Goal: Browse casually

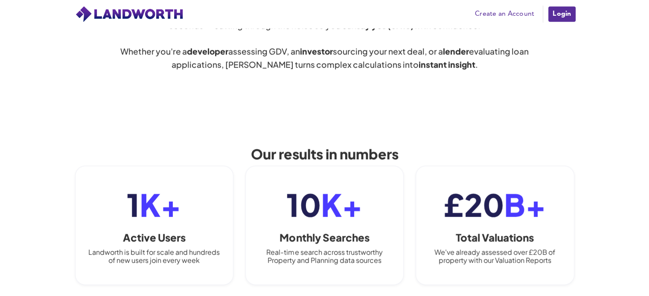
scroll to position [512, 0]
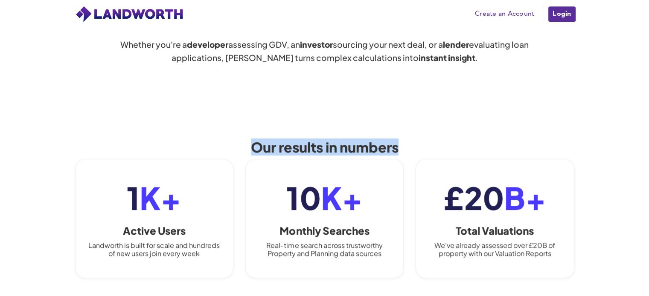
drag, startPoint x: 252, startPoint y: 147, endPoint x: 401, endPoint y: 152, distance: 148.5
click at [401, 152] on h2 "Our results in numbers" at bounding box center [325, 146] width 256 height 15
click at [414, 148] on h2 "Our results in numbers" at bounding box center [325, 146] width 256 height 15
drag, startPoint x: 414, startPoint y: 147, endPoint x: 339, endPoint y: 145, distance: 74.7
click at [339, 145] on h2 "Our results in numbers" at bounding box center [325, 146] width 256 height 15
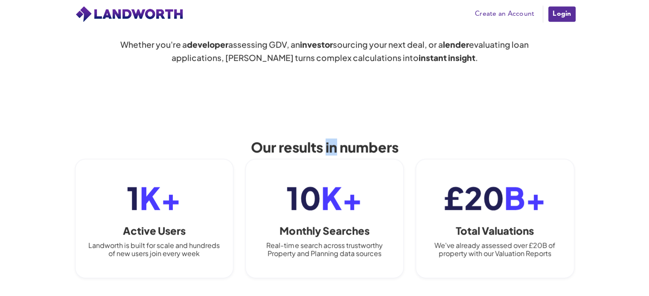
drag, startPoint x: 326, startPoint y: 145, endPoint x: 335, endPoint y: 144, distance: 9.4
click at [335, 144] on h2 "Our results in numbers" at bounding box center [325, 146] width 256 height 15
drag, startPoint x: 278, startPoint y: 146, endPoint x: 320, endPoint y: 144, distance: 42.7
click at [320, 144] on h2 "Our results in numbers" at bounding box center [325, 146] width 256 height 15
drag, startPoint x: 250, startPoint y: 148, endPoint x: 275, endPoint y: 145, distance: 25.3
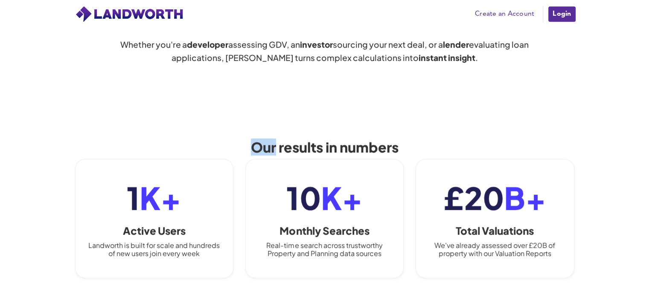
click at [275, 145] on h2 "Our results in numbers" at bounding box center [325, 146] width 256 height 15
drag, startPoint x: 278, startPoint y: 145, endPoint x: 321, endPoint y: 146, distance: 42.6
click at [321, 146] on h2 "Our results in numbers" at bounding box center [325, 146] width 256 height 15
drag, startPoint x: 341, startPoint y: 146, endPoint x: 400, endPoint y: 147, distance: 59.3
click at [400, 147] on h2 "Our results in numbers" at bounding box center [325, 146] width 256 height 15
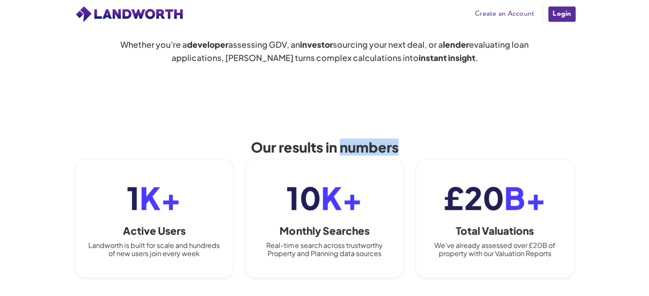
scroll to position [384, 0]
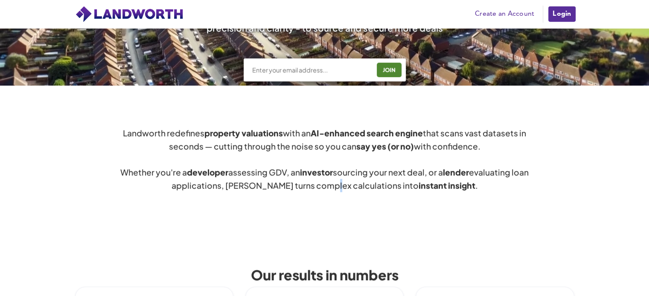
click at [351, 230] on div "Landworth redefines property valuations with an AI-enhanced search engine that …" at bounding box center [324, 160] width 649 height 148
click at [277, 216] on div "Landworth redefines property valuations with an AI-enhanced search engine that …" at bounding box center [324, 160] width 649 height 148
drag, startPoint x: 321, startPoint y: 213, endPoint x: 316, endPoint y: 213, distance: 5.5
click at [316, 213] on div "Landworth redefines property valuations with an AI-enhanced search engine that …" at bounding box center [324, 160] width 649 height 148
drag, startPoint x: 310, startPoint y: 201, endPoint x: 317, endPoint y: 200, distance: 6.8
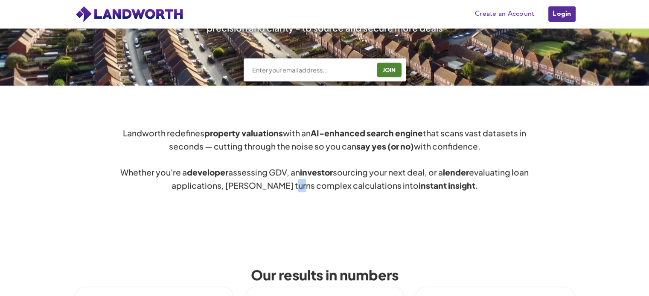
click at [317, 200] on div "Landworth redefines property valuations with an AI-enhanced search engine that …" at bounding box center [324, 160] width 649 height 148
drag, startPoint x: 348, startPoint y: 196, endPoint x: 313, endPoint y: 202, distance: 34.6
click at [313, 202] on div "Landworth redefines property valuations with an AI-enhanced search engine that …" at bounding box center [324, 160] width 649 height 148
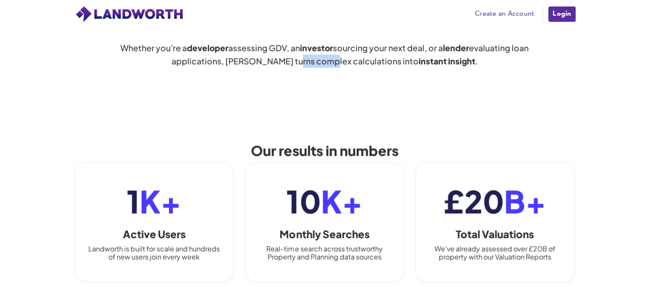
scroll to position [512, 0]
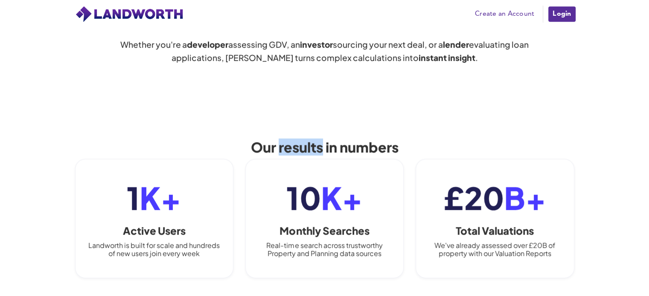
drag, startPoint x: 280, startPoint y: 148, endPoint x: 321, endPoint y: 151, distance: 40.7
click at [321, 151] on h2 "Our results in numbers" at bounding box center [325, 146] width 256 height 15
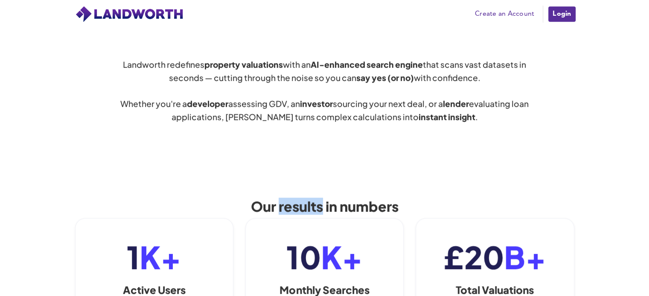
scroll to position [426, 0]
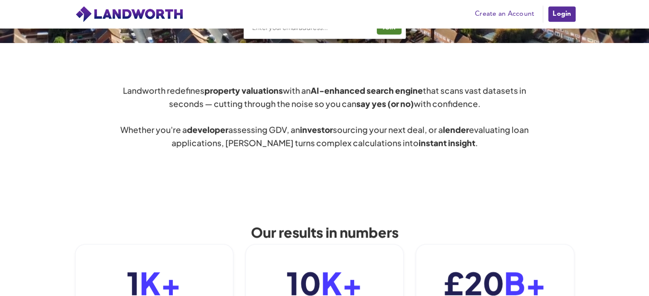
click at [259, 203] on div "Our results in numbers 1 K+ Active Users Landworth is built for scale and hundr…" at bounding box center [324, 290] width 649 height 199
click at [278, 233] on h2 "Our results in numbers" at bounding box center [325, 232] width 256 height 15
drag, startPoint x: 321, startPoint y: 233, endPoint x: 279, endPoint y: 233, distance: 42.6
click at [279, 233] on h2 "Our results in numbers" at bounding box center [325, 232] width 256 height 15
